Goal: Transaction & Acquisition: Purchase product/service

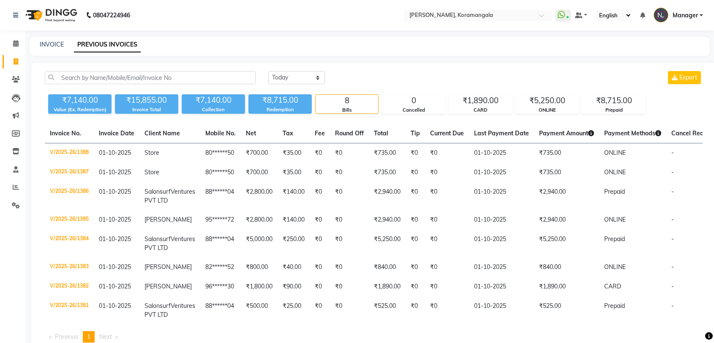
select select "[DATE]"
drag, startPoint x: 0, startPoint y: 0, endPoint x: 61, endPoint y: 37, distance: 71.3
click at [61, 37] on div "INVOICE PREVIOUS INVOICES" at bounding box center [370, 46] width 680 height 19
click at [60, 41] on link "INVOICE" at bounding box center [52, 45] width 24 height 8
select select "service"
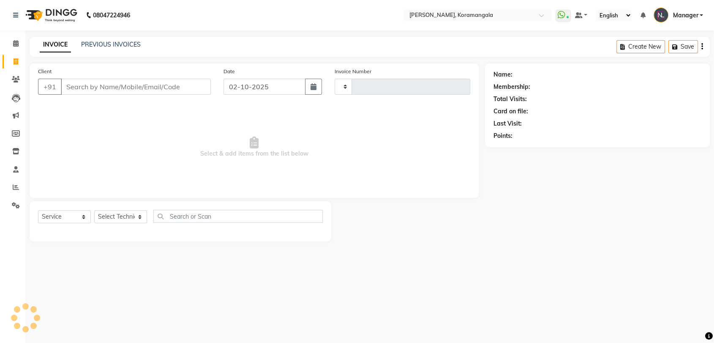
type input "1389"
select select "3769"
click at [136, 219] on select "Select Technician" at bounding box center [120, 216] width 53 height 13
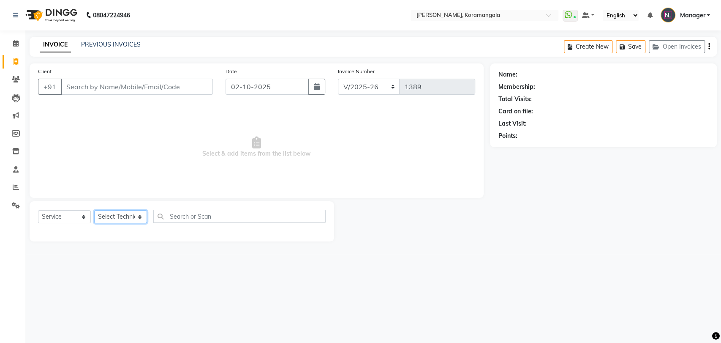
select select "31522"
click at [94, 210] on select "Select Technician Aamir Adesh Asid danish DEEPANSHI Jyoti Manager Roshni Sohit …" at bounding box center [120, 216] width 53 height 13
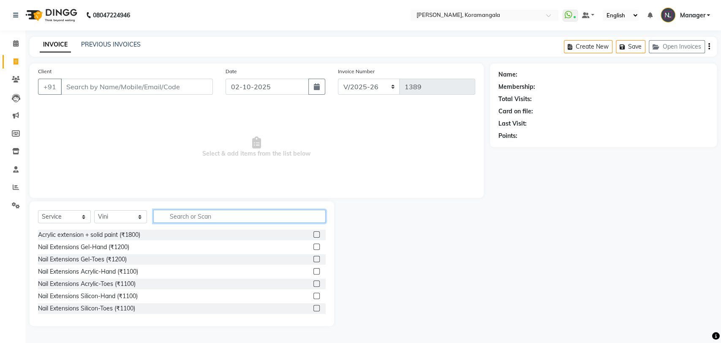
click at [247, 218] on input "text" at bounding box center [239, 216] width 172 height 13
type input "1"
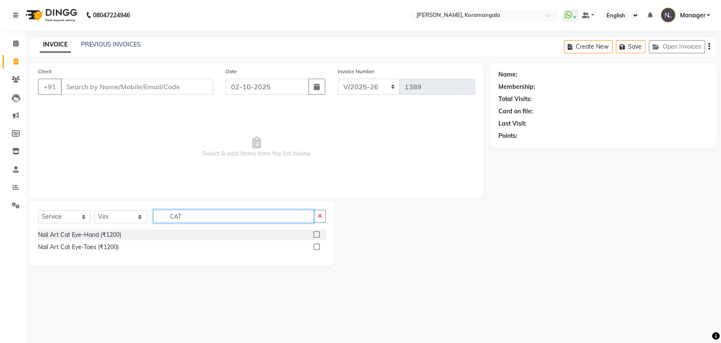
type input "CAT"
click at [317, 236] on label at bounding box center [316, 234] width 6 height 6
click at [317, 236] on input "checkbox" at bounding box center [315, 234] width 5 height 5
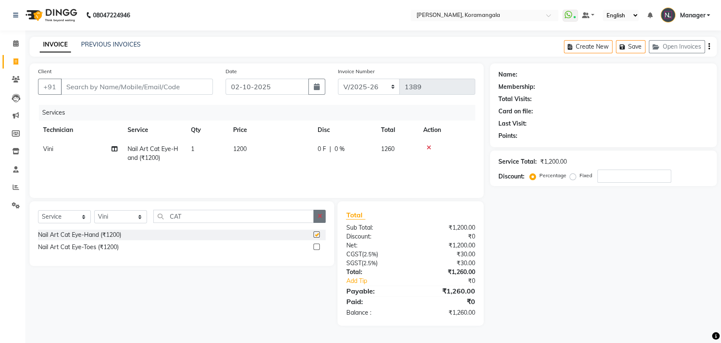
checkbox input "false"
click at [322, 214] on button "button" at bounding box center [319, 216] width 12 height 13
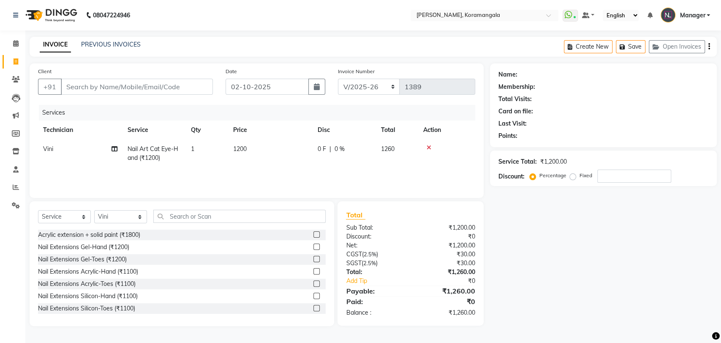
click at [313, 248] on label at bounding box center [316, 246] width 6 height 6
click at [313, 248] on input "checkbox" at bounding box center [315, 246] width 5 height 5
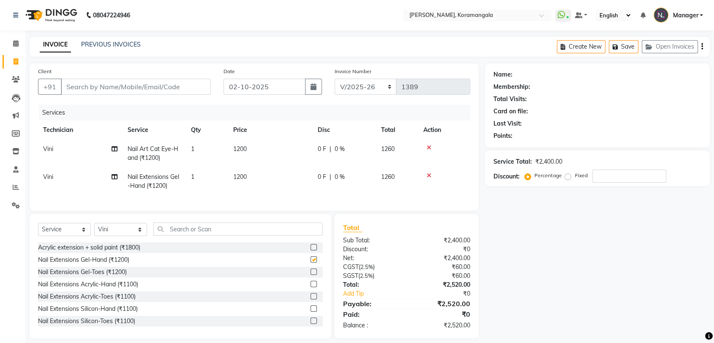
checkbox input "false"
drag, startPoint x: 142, startPoint y: 74, endPoint x: 146, endPoint y: 87, distance: 13.2
click at [146, 87] on div "Client +91" at bounding box center [124, 84] width 185 height 35
click at [146, 87] on input "Client" at bounding box center [136, 87] width 150 height 16
type input "S"
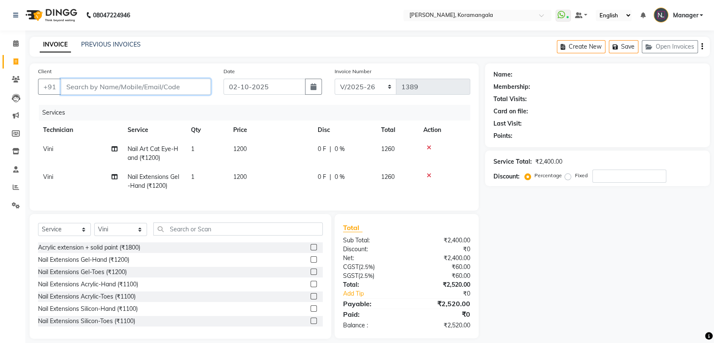
type input "0"
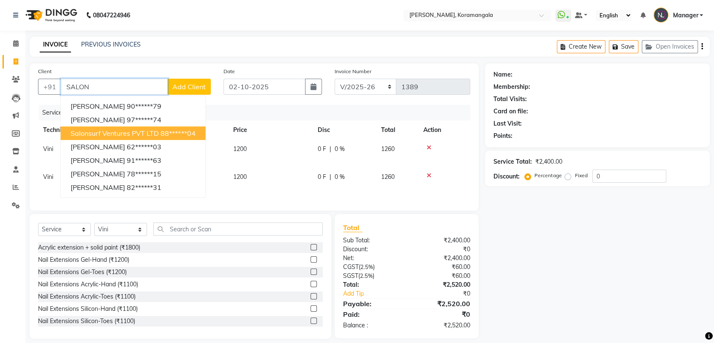
click at [129, 130] on span "Salonsurf Ventures PVT LTD" at bounding box center [115, 133] width 88 height 8
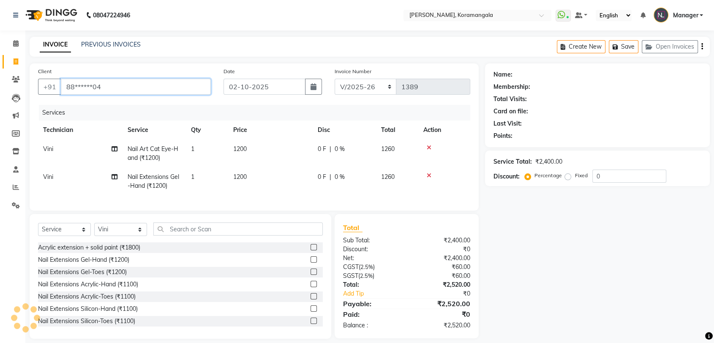
type input "88******04"
select select "1: Object"
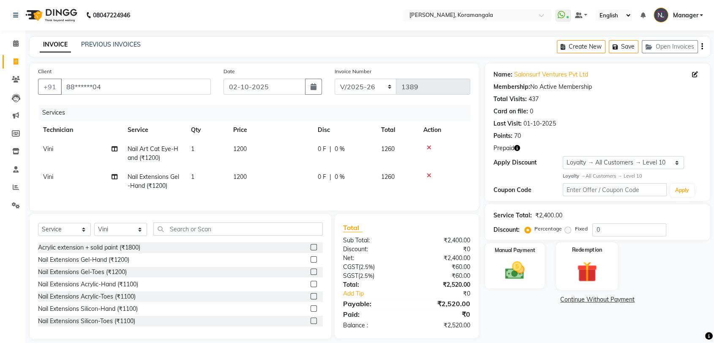
click at [596, 260] on img at bounding box center [586, 271] width 33 height 25
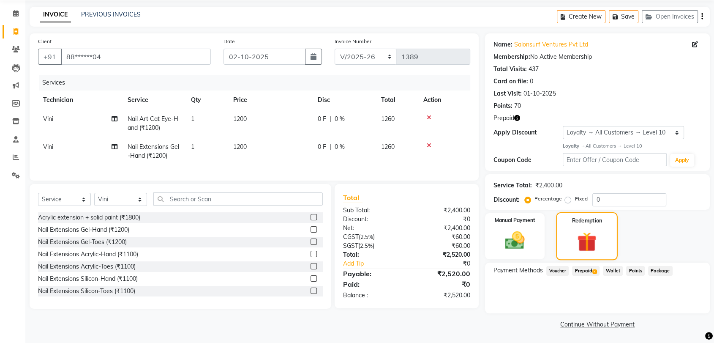
scroll to position [30, 0]
click at [594, 274] on span "Prepaid 2" at bounding box center [585, 270] width 27 height 10
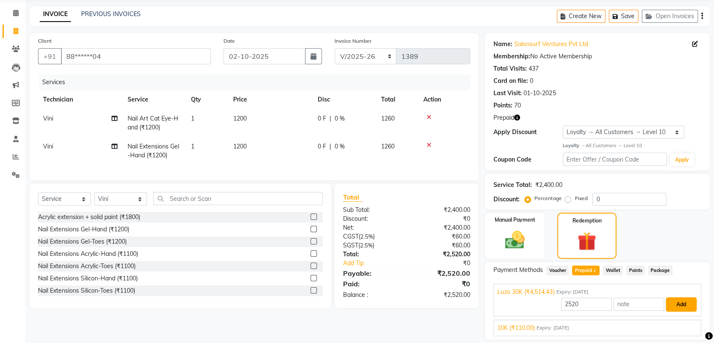
click at [680, 306] on button "Add" at bounding box center [681, 304] width 31 height 14
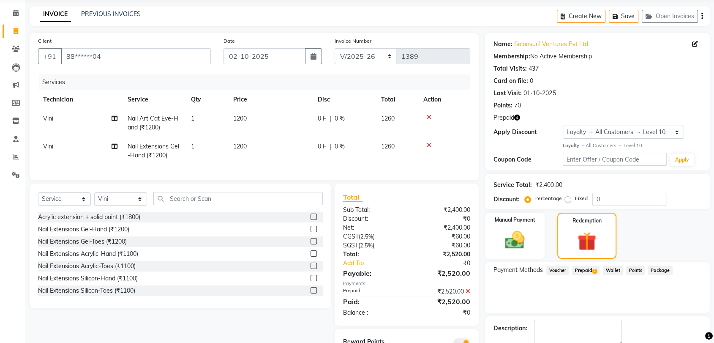
scroll to position [78, 0]
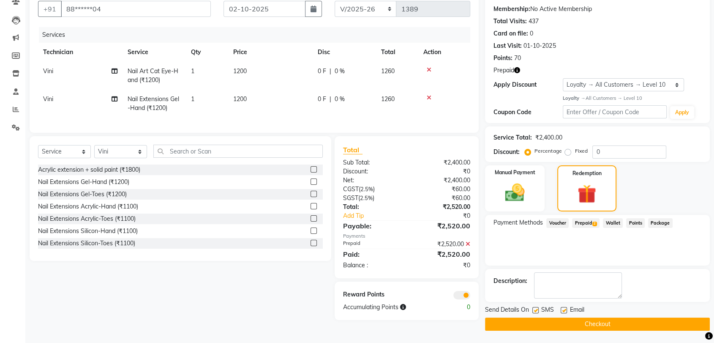
click at [622, 323] on button "Checkout" at bounding box center [597, 323] width 225 height 13
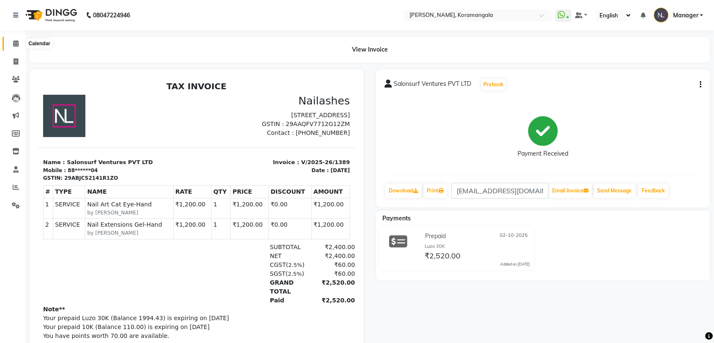
click at [16, 44] on icon at bounding box center [15, 43] width 5 height 6
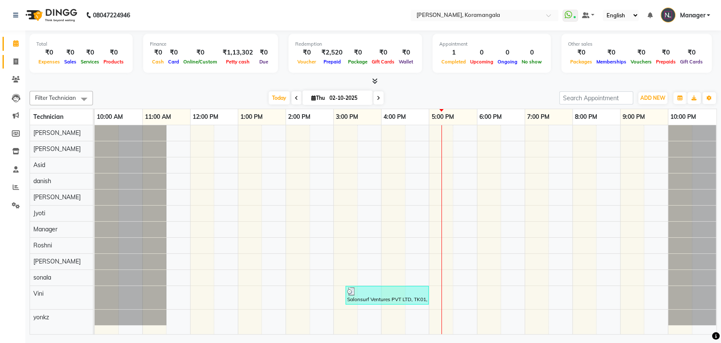
click at [13, 66] on link "Invoice" at bounding box center [13, 62] width 20 height 14
select select "service"
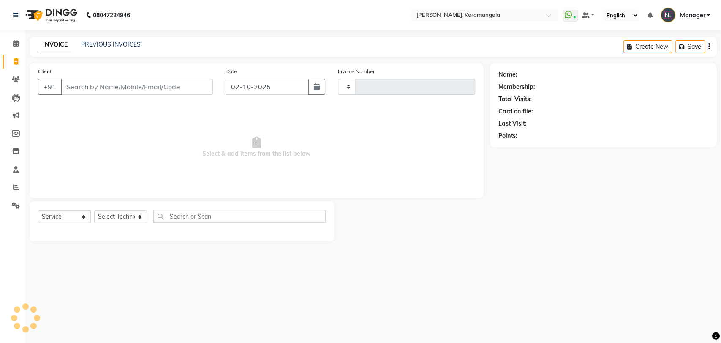
type input "1390"
select select "3769"
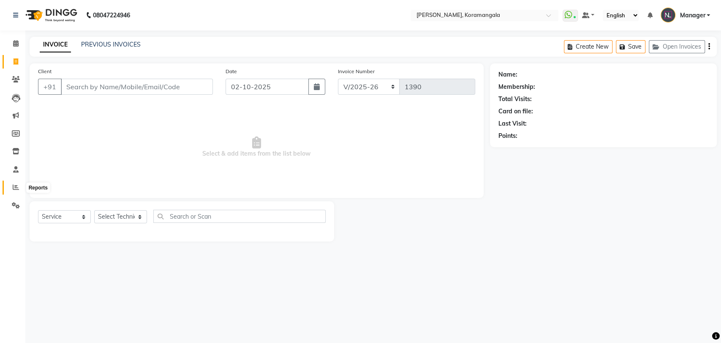
click at [17, 183] on span at bounding box center [15, 188] width 15 height 10
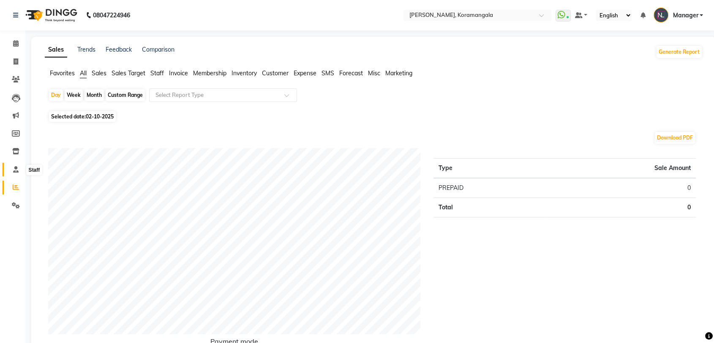
click at [15, 169] on icon at bounding box center [15, 169] width 5 height 6
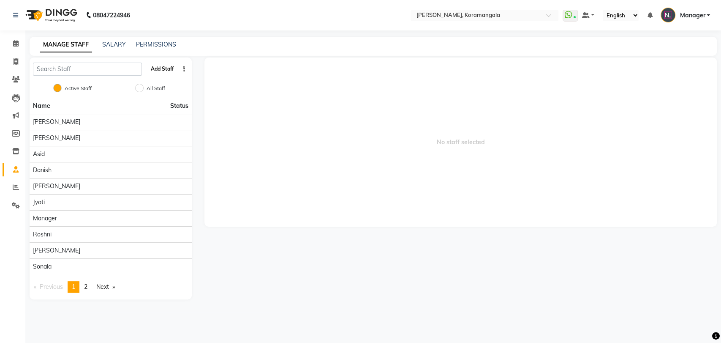
click at [164, 69] on button "Add Staff" at bounding box center [162, 69] width 30 height 14
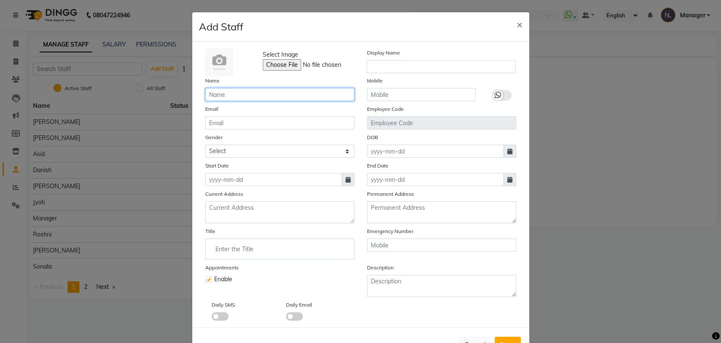
click at [233, 94] on input "text" at bounding box center [279, 94] width 149 height 13
type input "TIA"
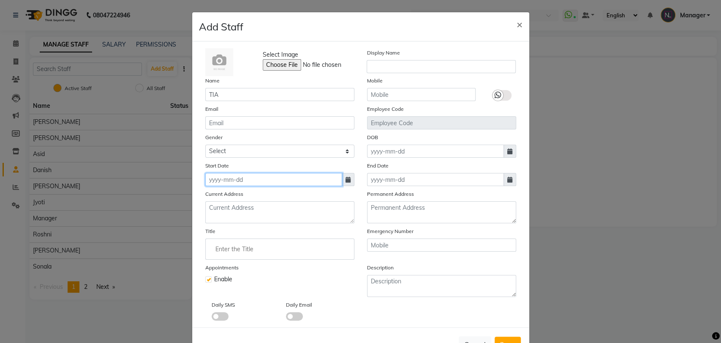
click at [268, 181] on input at bounding box center [273, 179] width 137 height 13
select select "10"
select select "2025"
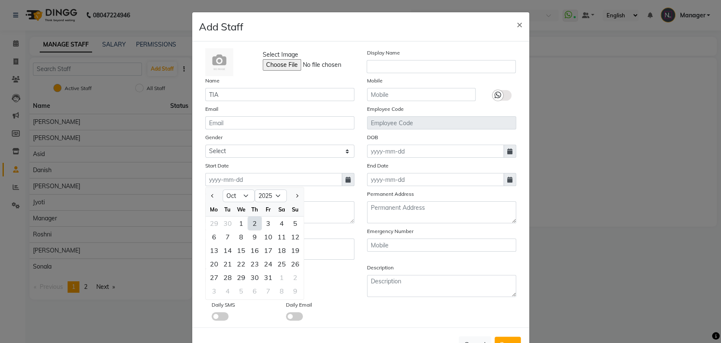
click at [248, 226] on div "2" at bounding box center [255, 223] width 14 height 14
type input "02-10-2025"
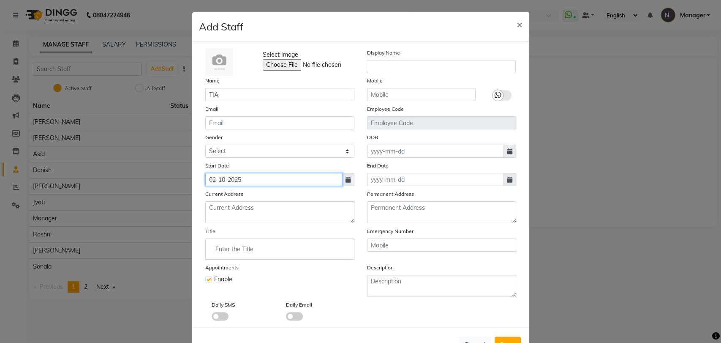
scroll to position [29, 0]
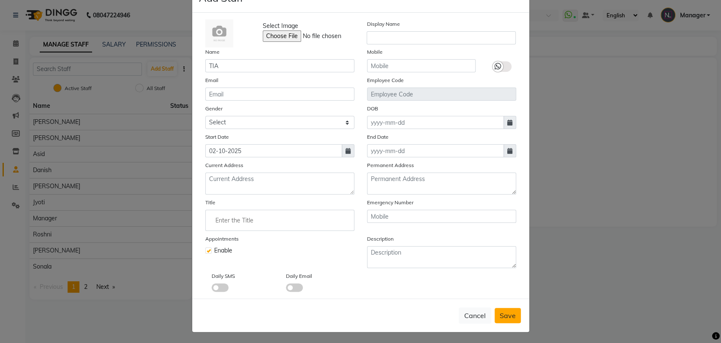
click at [502, 308] on button "Save" at bounding box center [508, 315] width 26 height 15
checkbox input "false"
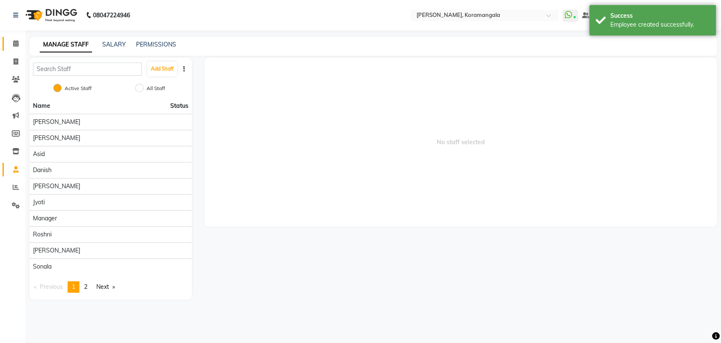
click at [9, 46] on span at bounding box center [15, 44] width 15 height 10
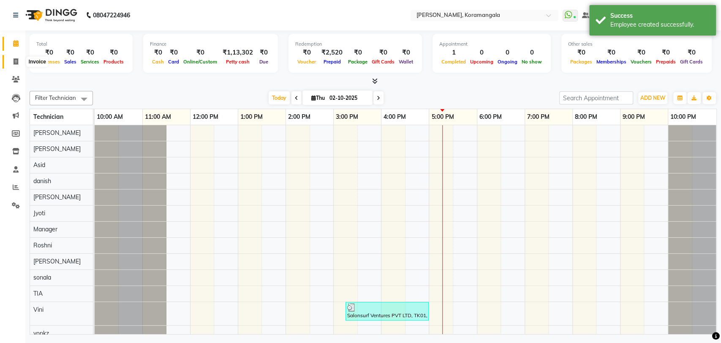
click at [16, 57] on span at bounding box center [15, 62] width 15 height 10
select select "3769"
select select "service"
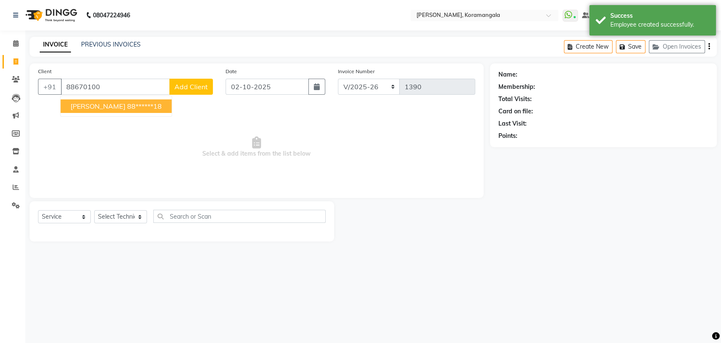
click at [127, 107] on ngb-highlight "88******18" at bounding box center [144, 106] width 35 height 8
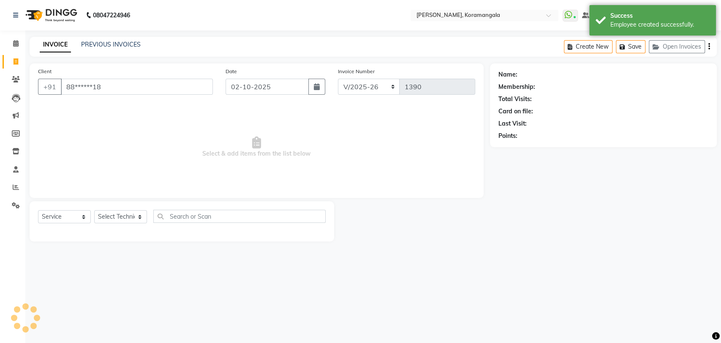
type input "88******18"
select select "1: Object"
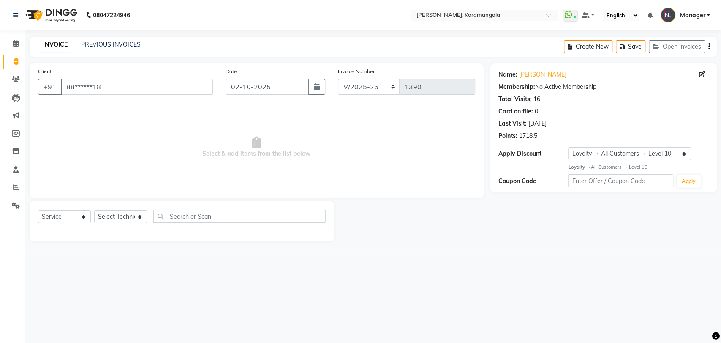
click at [114, 224] on div "Select Service Product Membership Package Voucher Prepaid Gift Card Select Tech…" at bounding box center [182, 220] width 288 height 20
click at [121, 212] on select "Select Technician Aamir Adesh Asid danish DEEPANSHI Jyoti Manager Roshni Sohit …" at bounding box center [120, 216] width 53 height 13
click at [703, 74] on icon at bounding box center [702, 74] width 6 height 6
select select "21"
select select "female"
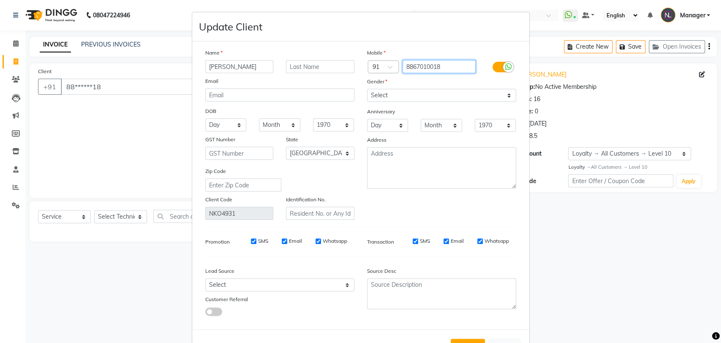
click at [423, 70] on input "8867010018" at bounding box center [439, 66] width 73 height 13
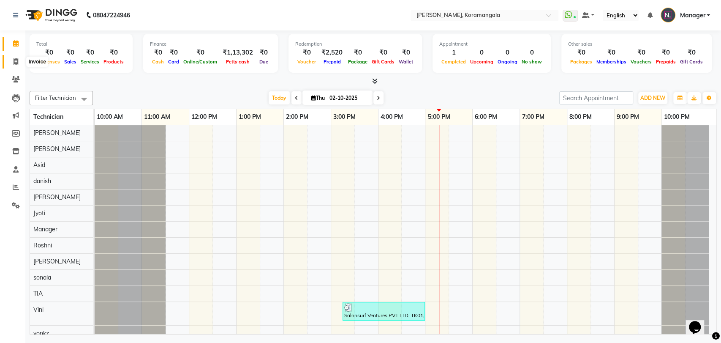
click at [14, 63] on icon at bounding box center [16, 61] width 5 height 6
select select "3769"
select select "service"
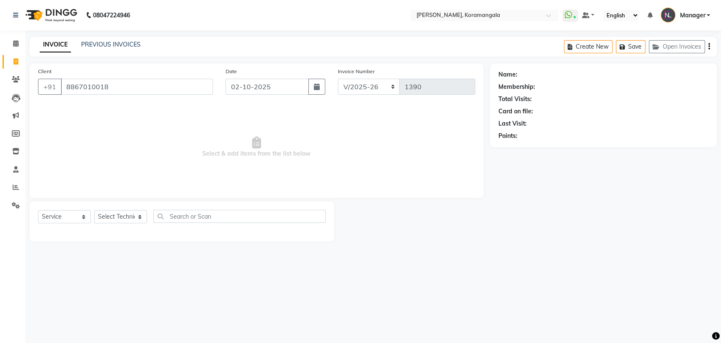
type input "8867010018"
select select "1: Object"
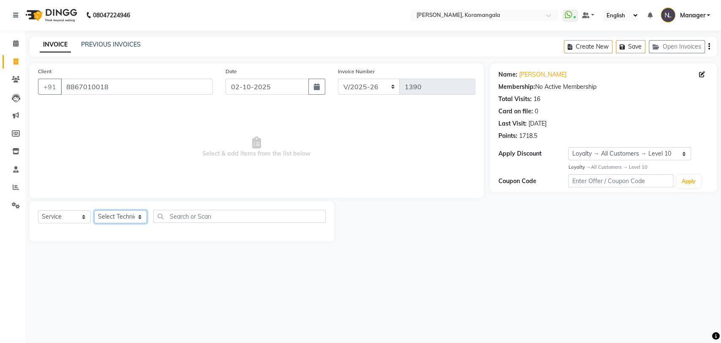
click at [122, 214] on select "Select Technician Aamir Adesh Asid danish DEEPANSHI Jyoti Manager Roshni Sohit …" at bounding box center [120, 216] width 53 height 13
select select "93576"
click at [94, 210] on select "Select Technician Aamir Adesh Asid danish DEEPANSHI Jyoti Manager Roshni Sohit …" at bounding box center [120, 216] width 53 height 13
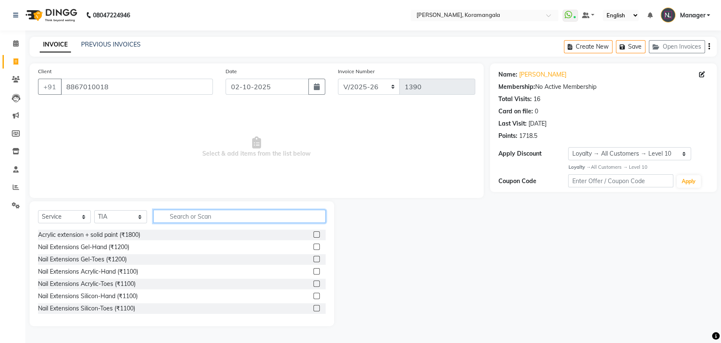
click at [172, 215] on input "text" at bounding box center [239, 216] width 172 height 13
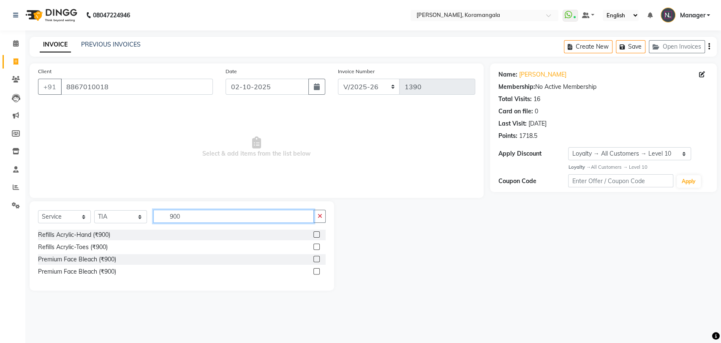
type input "900"
click at [314, 235] on label at bounding box center [316, 234] width 6 height 6
click at [314, 235] on input "checkbox" at bounding box center [315, 234] width 5 height 5
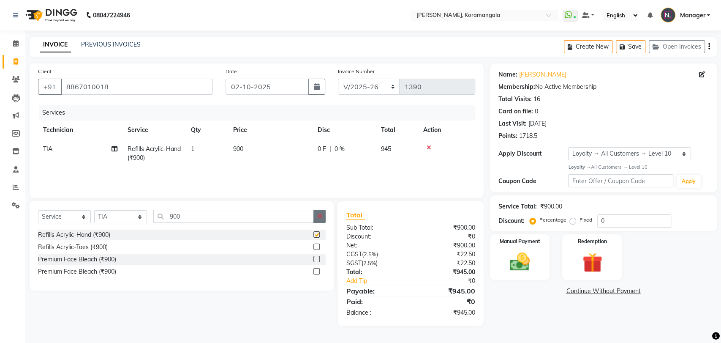
checkbox input "false"
click at [321, 218] on icon "button" at bounding box center [319, 216] width 5 height 6
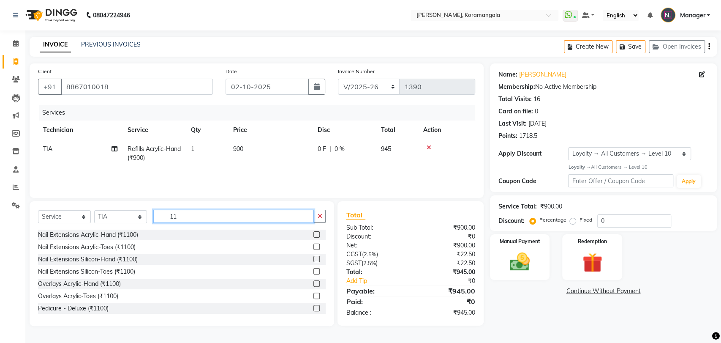
type input "1"
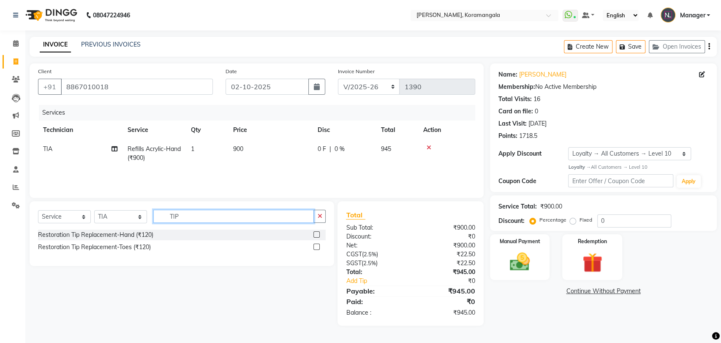
type input "TIP"
click at [316, 236] on label at bounding box center [316, 234] width 6 height 6
click at [316, 236] on input "checkbox" at bounding box center [315, 234] width 5 height 5
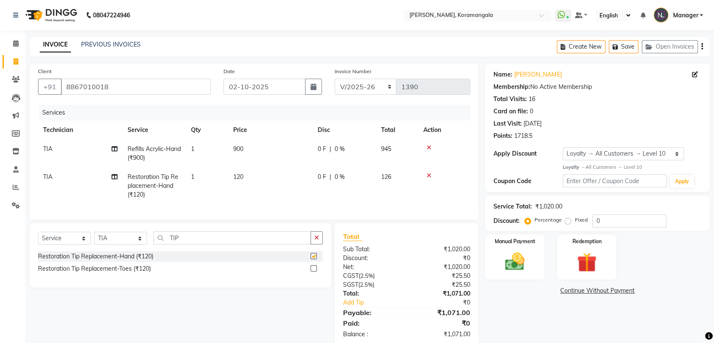
checkbox input "false"
click at [239, 239] on input "TIP" at bounding box center [232, 237] width 158 height 13
type input "T"
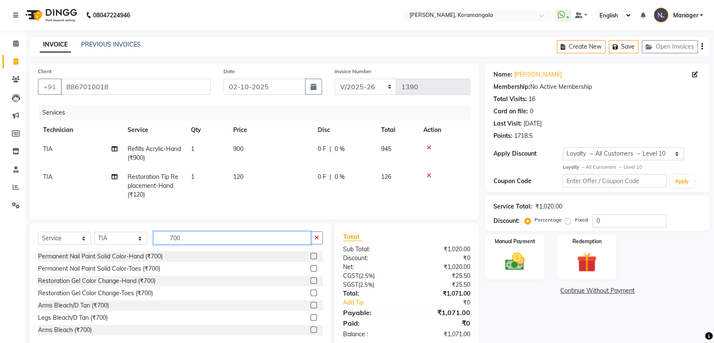
type input "700"
click at [311, 259] on label at bounding box center [314, 256] width 6 height 6
click at [311, 259] on input "checkbox" at bounding box center [313, 255] width 5 height 5
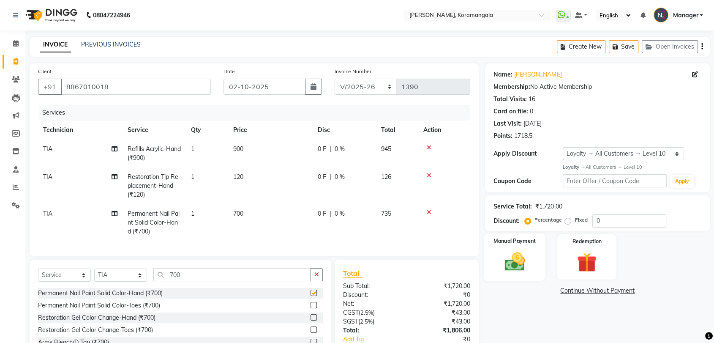
checkbox input "false"
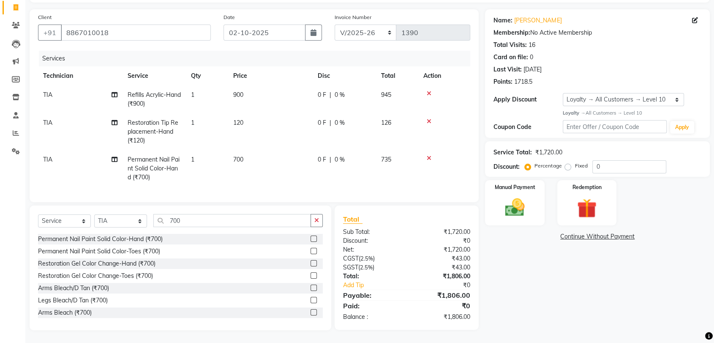
click at [267, 87] on td "900" at bounding box center [270, 99] width 84 height 28
select select "93576"
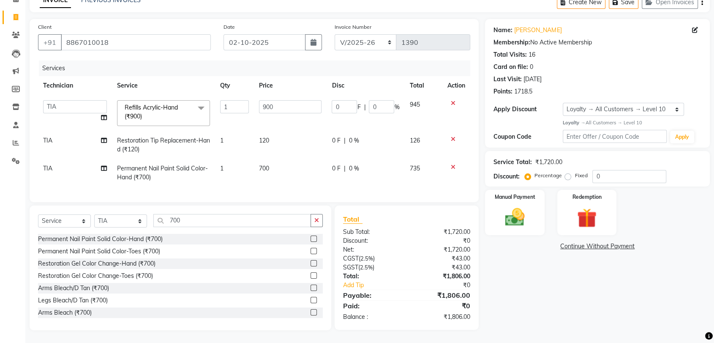
scroll to position [51, 0]
click at [267, 87] on th "Price" at bounding box center [290, 85] width 73 height 19
click at [287, 105] on input "900" at bounding box center [290, 106] width 63 height 13
type input "9"
type input "800"
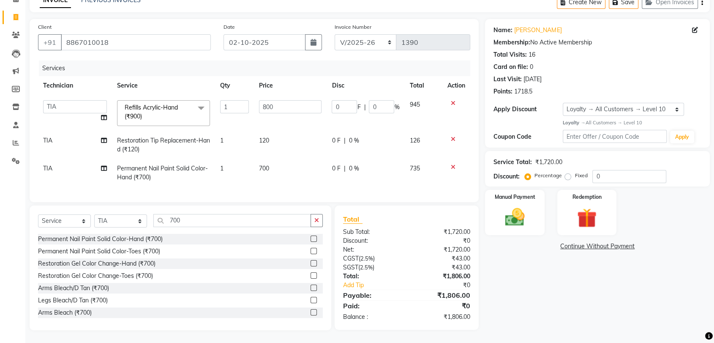
click at [266, 138] on td "120" at bounding box center [290, 145] width 73 height 28
select select "93576"
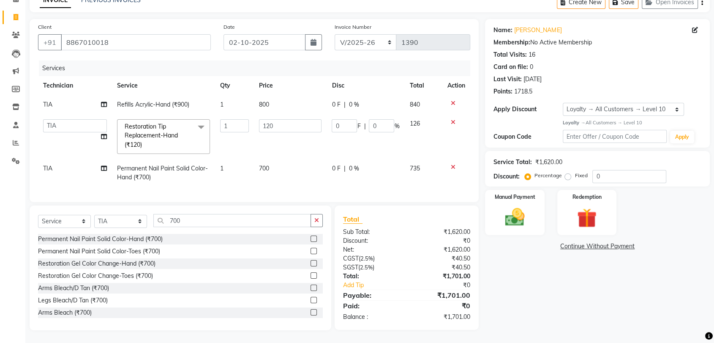
click at [266, 138] on td "120" at bounding box center [290, 136] width 73 height 45
drag, startPoint x: 266, startPoint y: 137, endPoint x: 281, endPoint y: 135, distance: 15.8
click at [281, 135] on td "120" at bounding box center [290, 136] width 73 height 45
click at [283, 120] on input "120" at bounding box center [290, 125] width 63 height 13
type input "12"
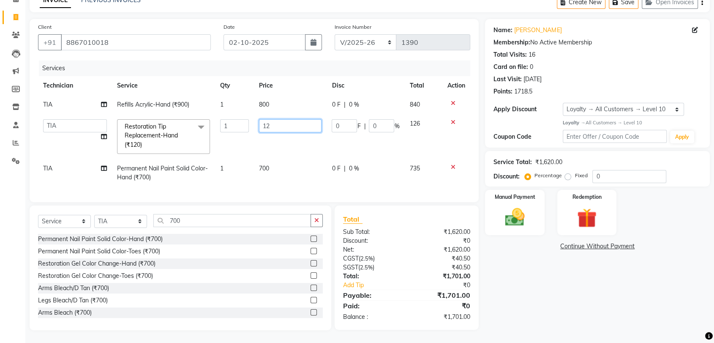
type input "1"
type input "110"
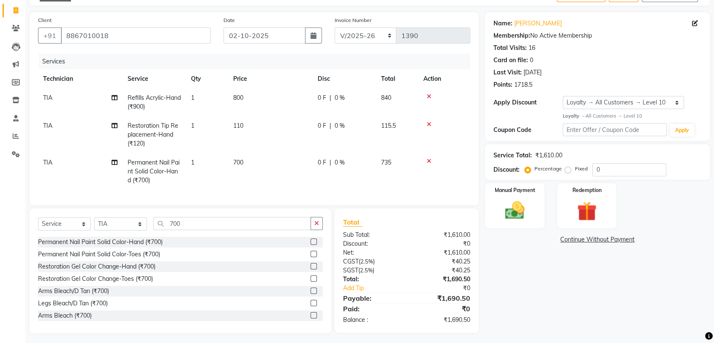
click at [551, 305] on div "Name: Shruthi Membership: No Active Membership Total Visits: 16 Card on file: 0…" at bounding box center [600, 172] width 231 height 321
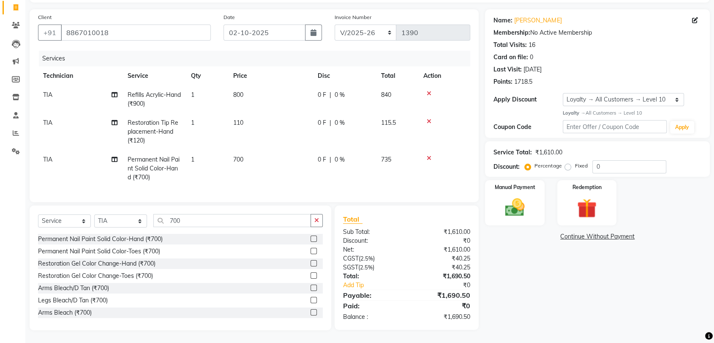
click at [266, 118] on td "110" at bounding box center [270, 131] width 84 height 37
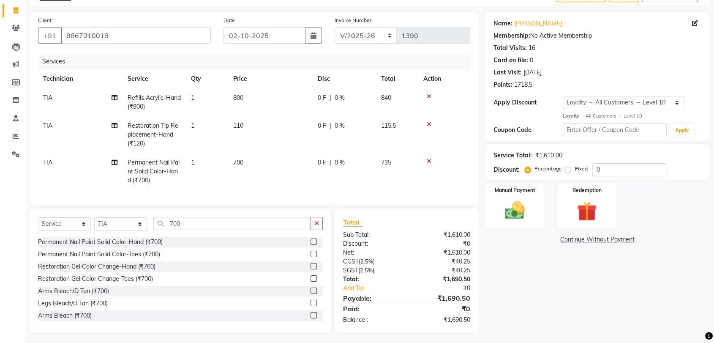
select select "93576"
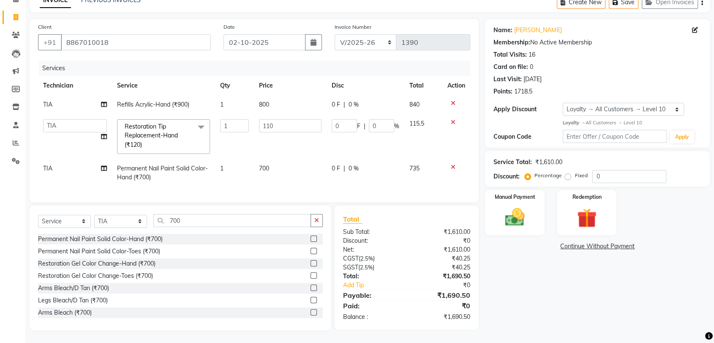
click at [266, 119] on input "110" at bounding box center [290, 125] width 63 height 13
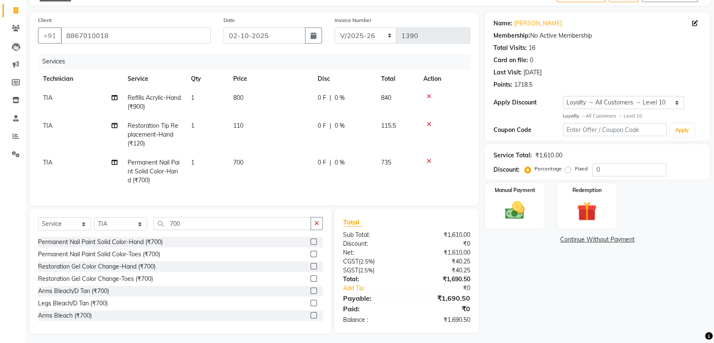
click at [290, 92] on td "800" at bounding box center [270, 102] width 84 height 28
select select "93576"
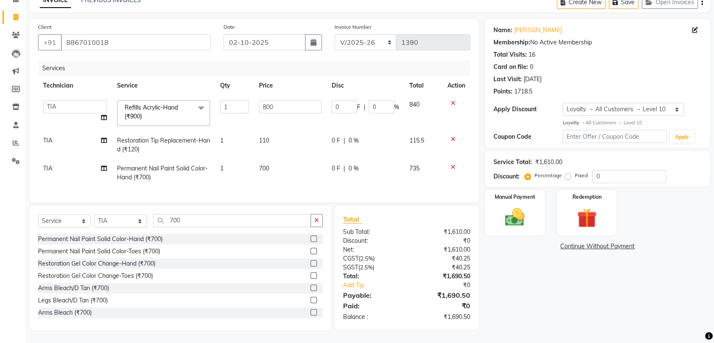
click at [290, 95] on td "800" at bounding box center [290, 113] width 73 height 36
click at [297, 104] on td "800" at bounding box center [290, 113] width 73 height 36
click at [297, 104] on input "800" at bounding box center [290, 106] width 63 height 13
type input "8"
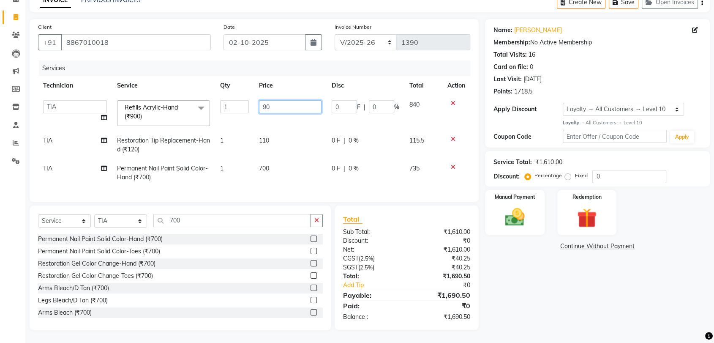
type input "900"
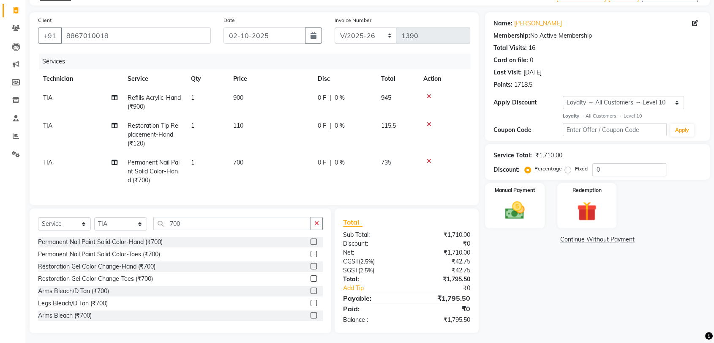
click at [559, 265] on div "Name: Shruthi Membership: No Active Membership Total Visits: 16 Card on file: 0…" at bounding box center [600, 172] width 231 height 321
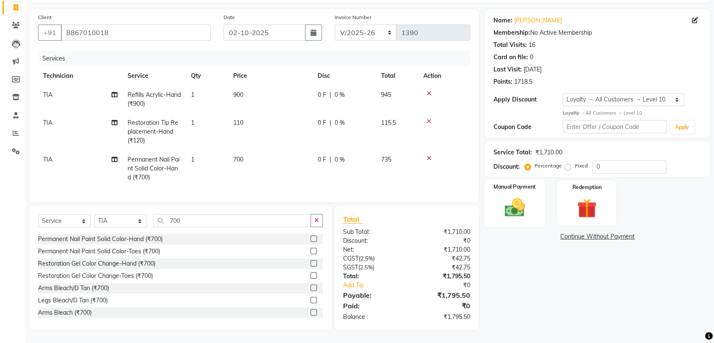
click at [534, 184] on div "Manual Payment" at bounding box center [515, 202] width 62 height 47
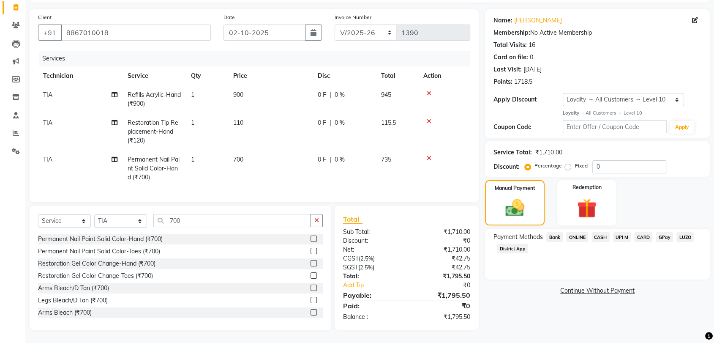
click at [575, 232] on span "ONLINE" at bounding box center [577, 237] width 22 height 10
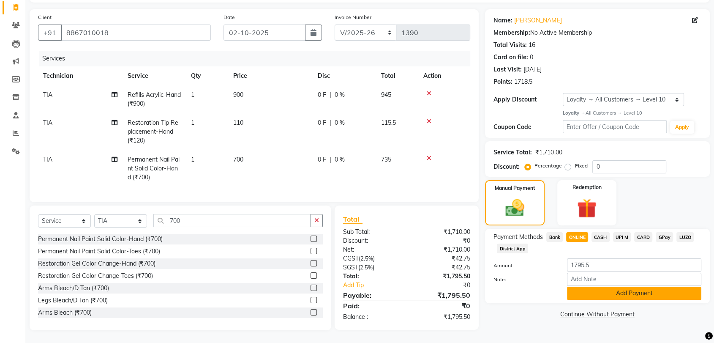
click at [592, 286] on button "Add Payment" at bounding box center [634, 292] width 134 height 13
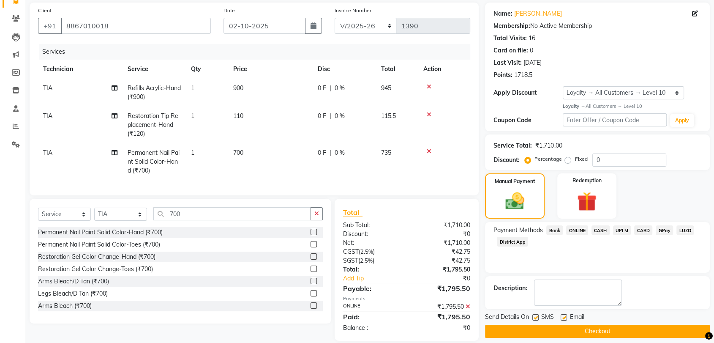
scroll to position [120, 0]
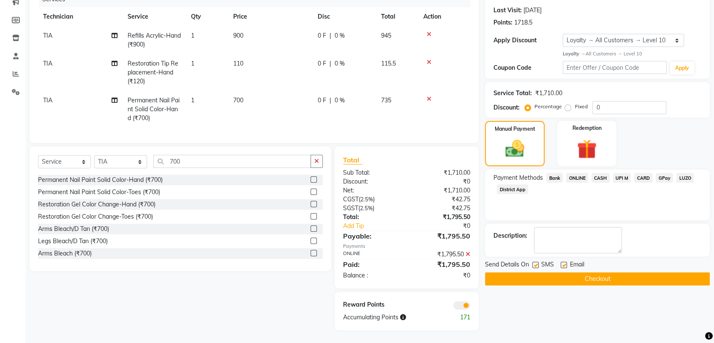
click at [589, 275] on button "Checkout" at bounding box center [597, 278] width 225 height 13
